Goal: Information Seeking & Learning: Check status

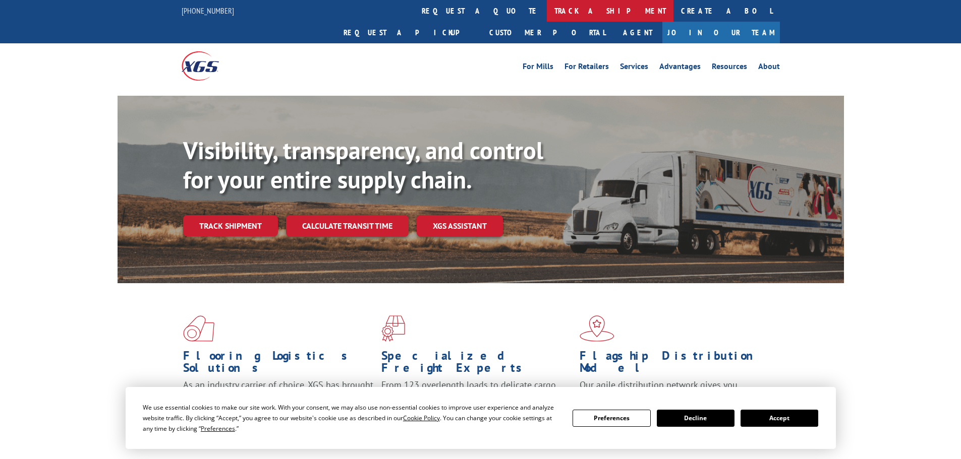
click at [547, 13] on link "track a shipment" at bounding box center [610, 11] width 127 height 22
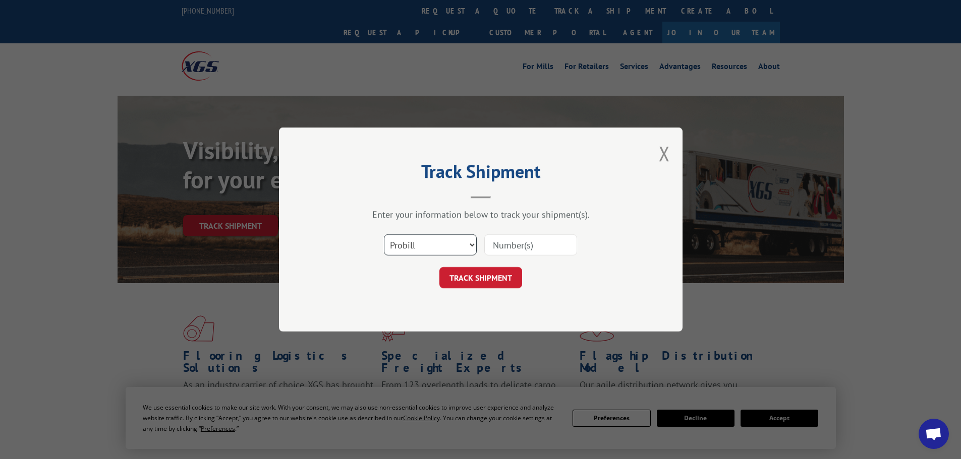
click at [415, 246] on select "Select category... Probill BOL PO" at bounding box center [430, 245] width 93 height 21
select select "po"
click at [384, 235] on select "Select category... Probill BOL PO" at bounding box center [430, 245] width 93 height 21
click at [517, 250] on input at bounding box center [530, 245] width 93 height 21
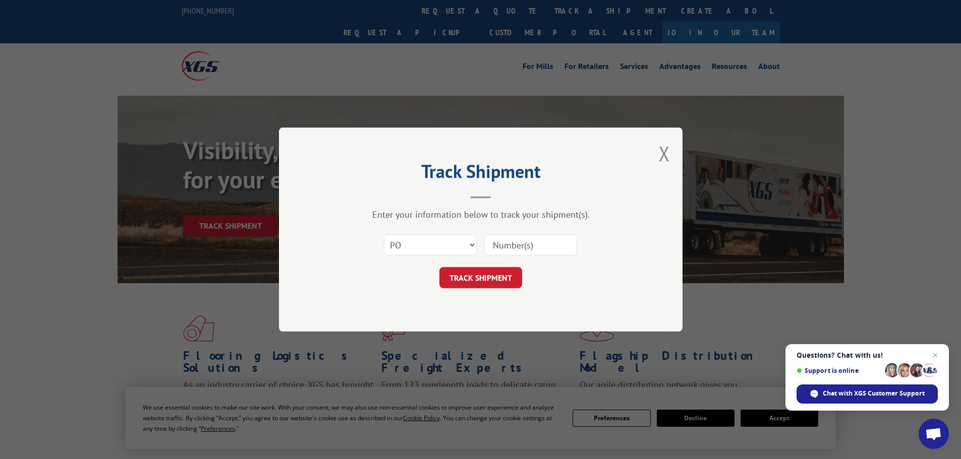
paste input "07523637"
type input "07523637"
click at [508, 276] on button "TRACK SHIPMENT" at bounding box center [480, 277] width 83 height 21
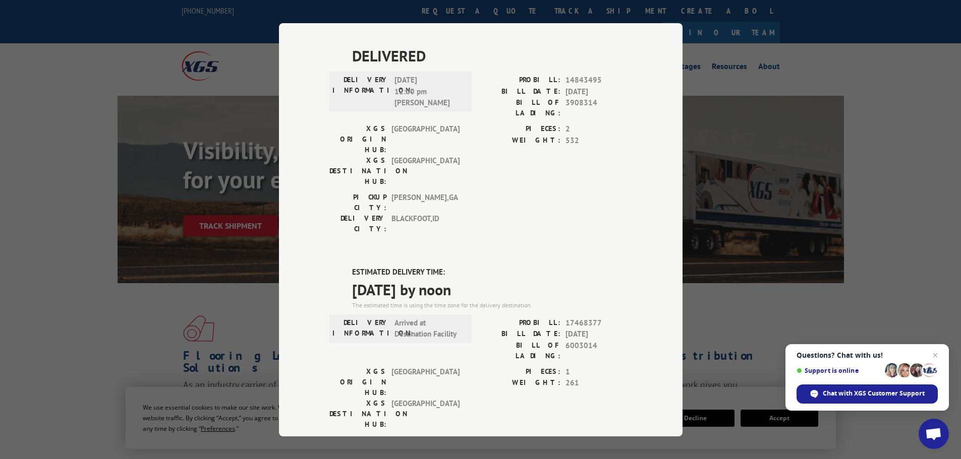
scroll to position [353, 0]
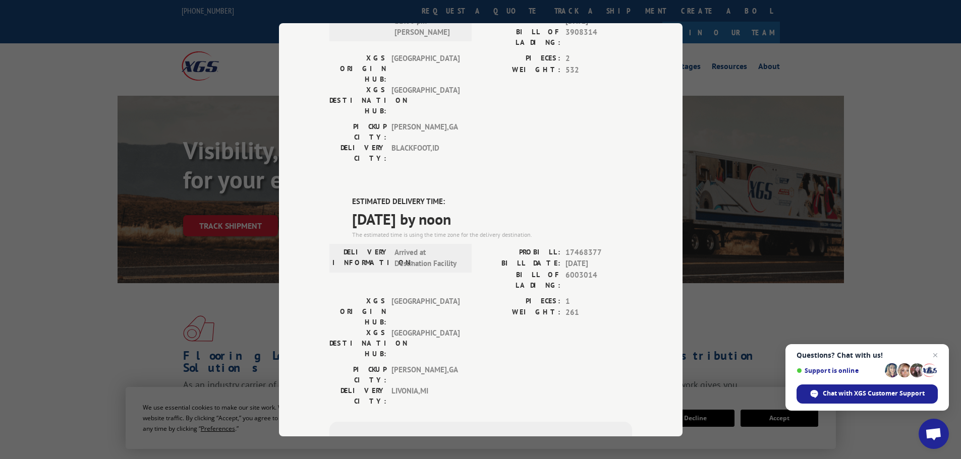
click at [90, 48] on div "Track Shipment DELIVERED DELIVERY INFORMATION: [DATE] 09:45 am C PROBILL: 14939…" at bounding box center [480, 229] width 961 height 459
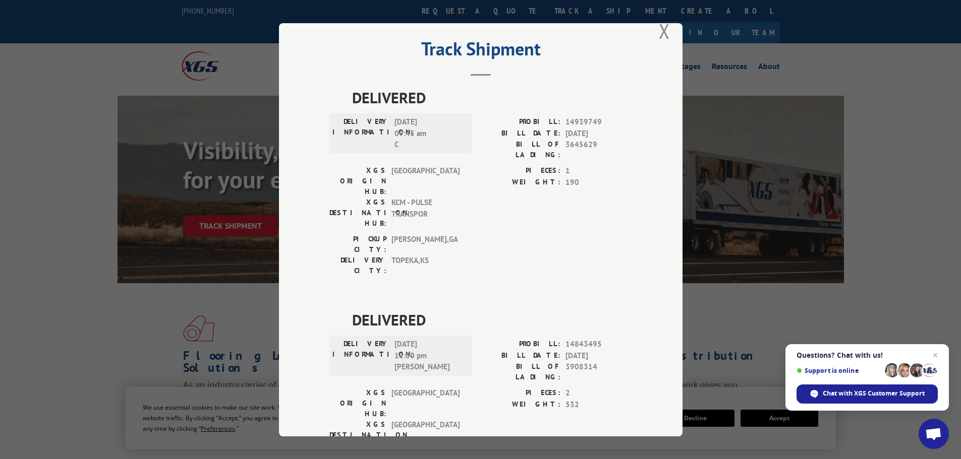
scroll to position [0, 0]
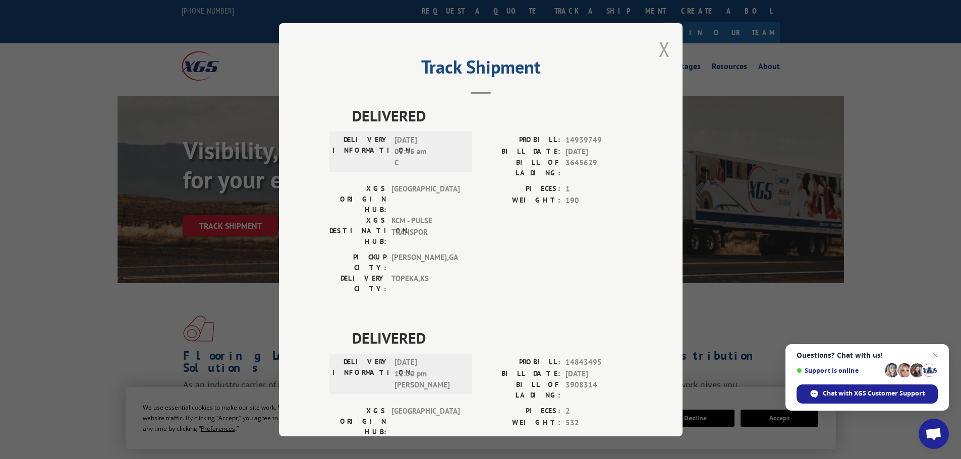
click at [660, 48] on button "Close modal" at bounding box center [664, 49] width 11 height 27
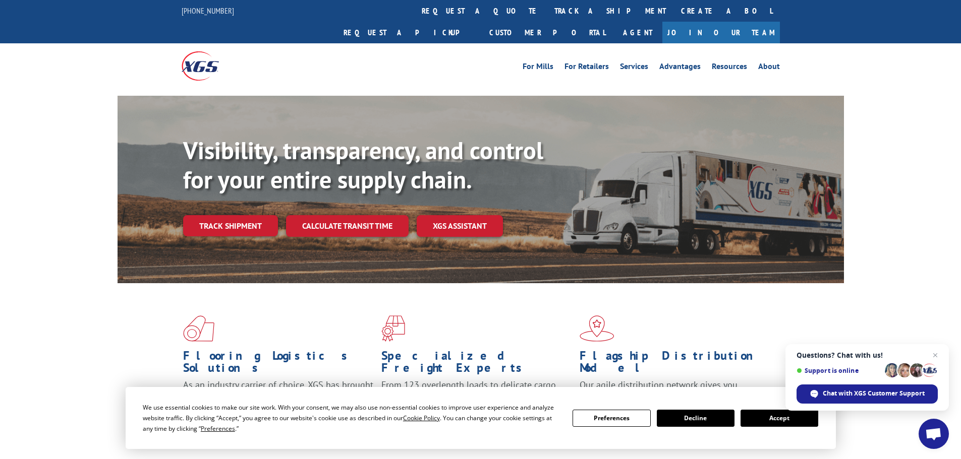
drag, startPoint x: 428, startPoint y: 11, endPoint x: 420, endPoint y: 65, distance: 55.1
click at [547, 11] on link "track a shipment" at bounding box center [610, 11] width 127 height 22
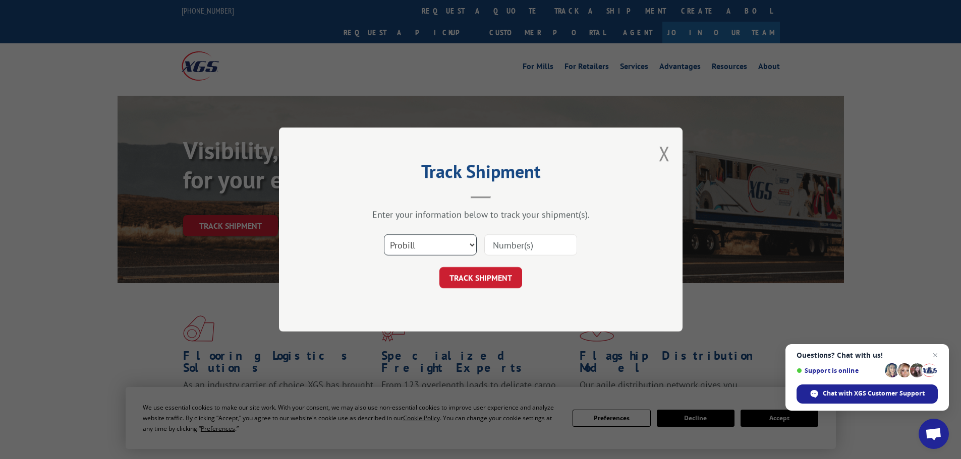
click at [407, 247] on select "Select category... Probill BOL PO" at bounding box center [430, 245] width 93 height 21
select select "po"
click at [384, 235] on select "Select category... Probill BOL PO" at bounding box center [430, 245] width 93 height 21
click at [521, 251] on input at bounding box center [530, 245] width 93 height 21
paste input "37534186"
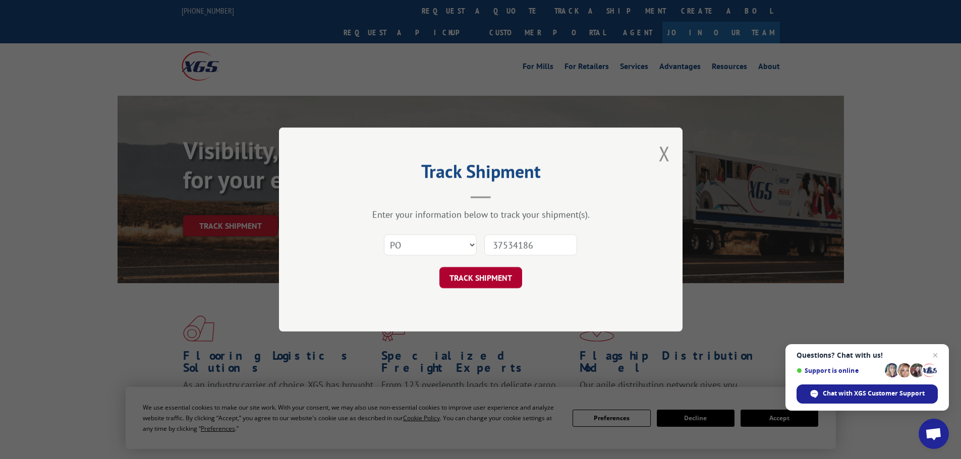
type input "37534186"
click at [462, 284] on button "TRACK SHIPMENT" at bounding box center [480, 277] width 83 height 21
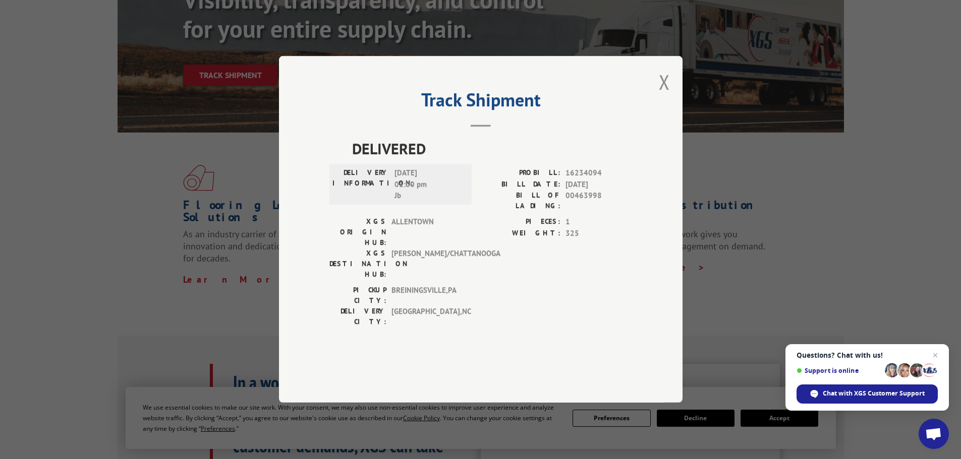
scroll to position [151, 0]
click at [667, 95] on button "Close modal" at bounding box center [664, 82] width 11 height 27
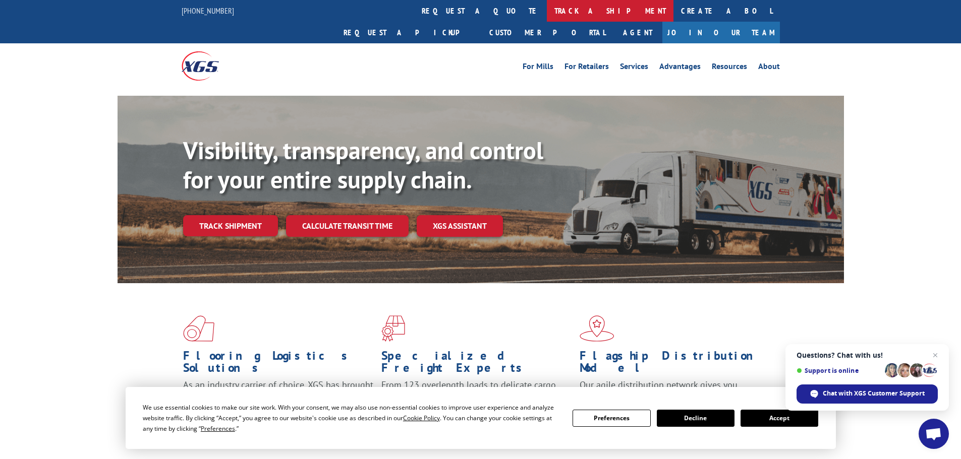
click at [547, 8] on link "track a shipment" at bounding box center [610, 11] width 127 height 22
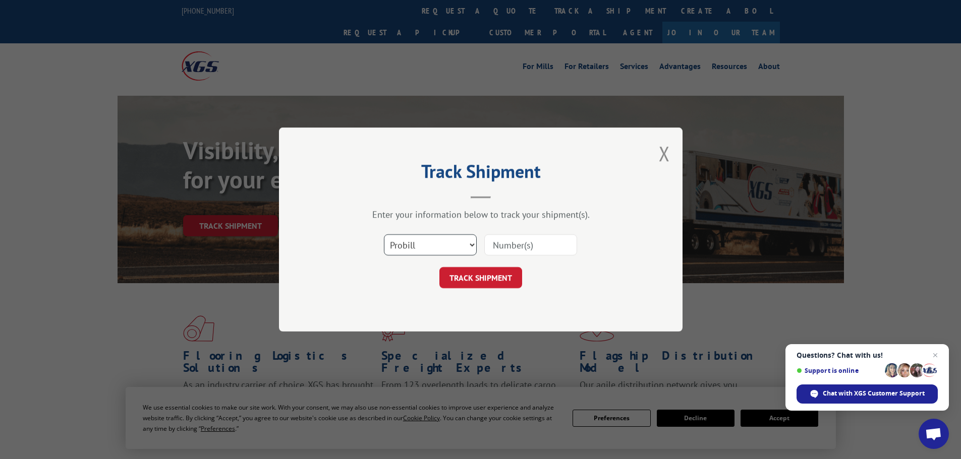
drag, startPoint x: 414, startPoint y: 243, endPoint x: 404, endPoint y: 255, distance: 15.1
click at [414, 243] on select "Select category... Probill BOL PO" at bounding box center [430, 245] width 93 height 21
select select "po"
click at [384, 235] on select "Select category... Probill BOL PO" at bounding box center [430, 245] width 93 height 21
click at [534, 245] on input at bounding box center [530, 245] width 93 height 21
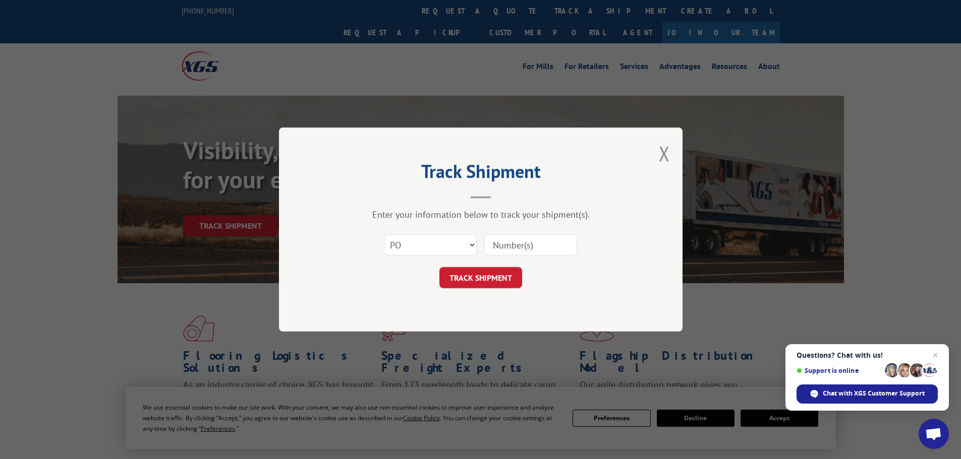
paste input "37534186"
type input "37534186"
click at [471, 277] on button "TRACK SHIPMENT" at bounding box center [480, 277] width 83 height 21
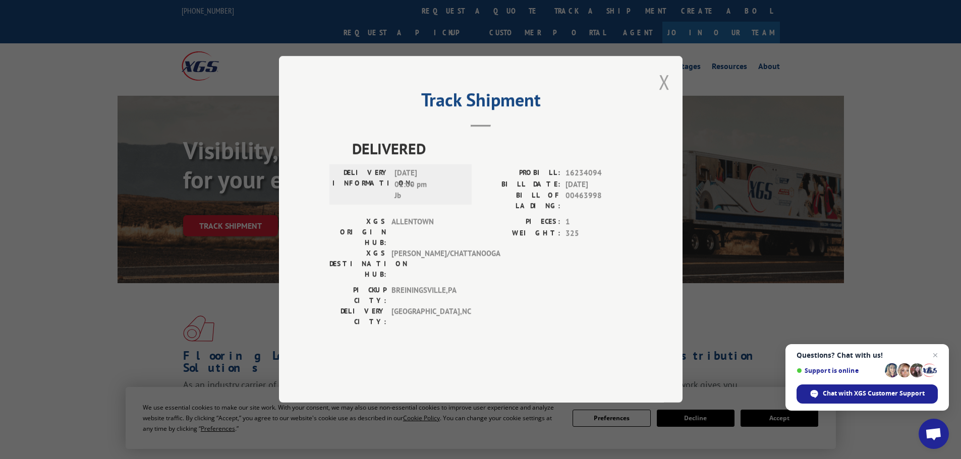
click at [667, 95] on button "Close modal" at bounding box center [664, 82] width 11 height 27
